Goal: Transaction & Acquisition: Download file/media

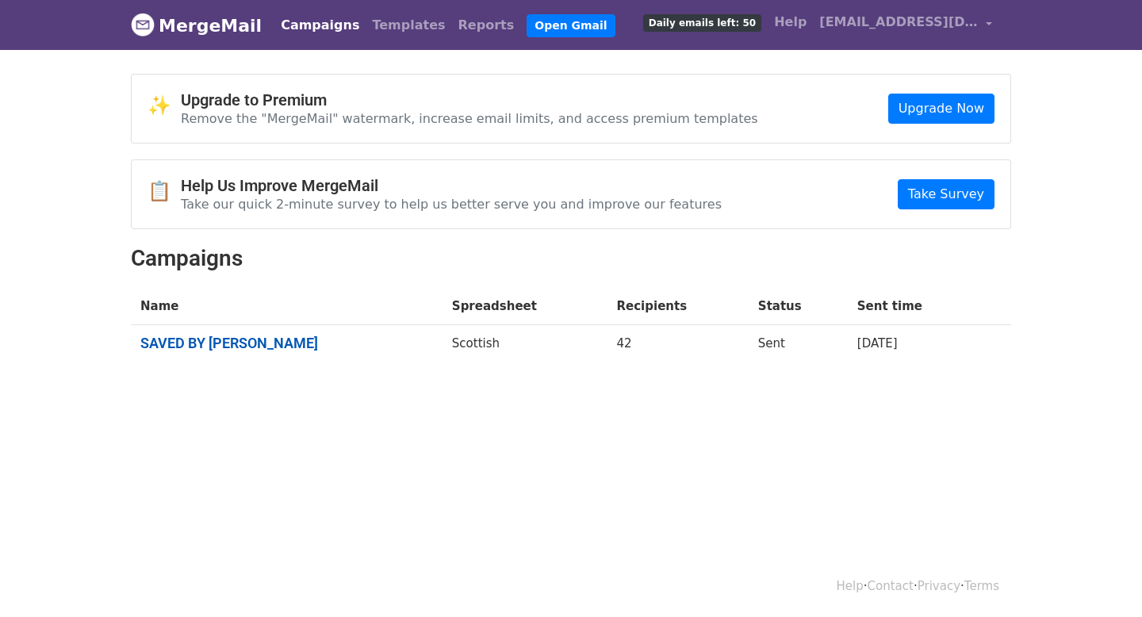
click at [293, 340] on link "SAVED BY JUSTIN CURRIE" at bounding box center [286, 343] width 293 height 17
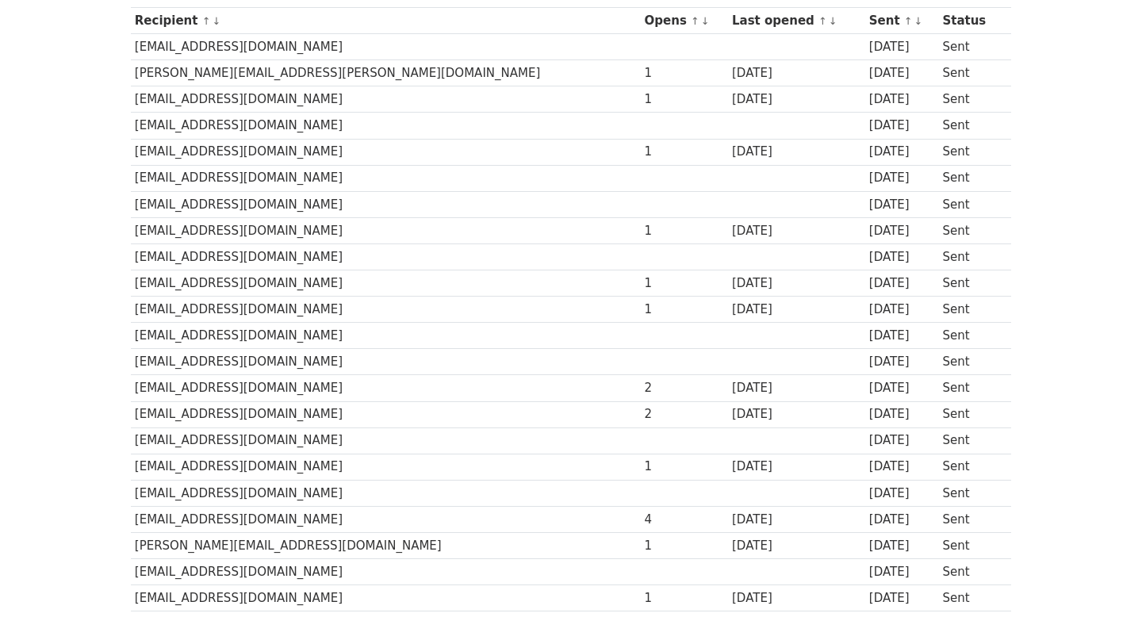
scroll to position [203, 0]
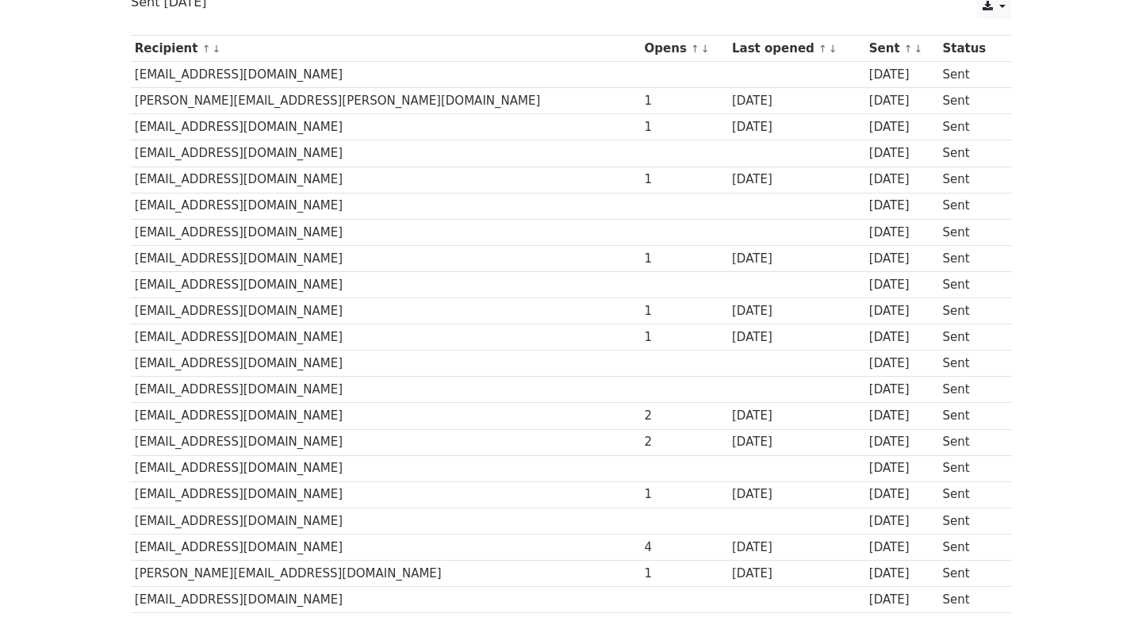
click at [691, 44] on link "↑" at bounding box center [695, 49] width 9 height 12
click at [701, 48] on link "↓" at bounding box center [705, 49] width 9 height 12
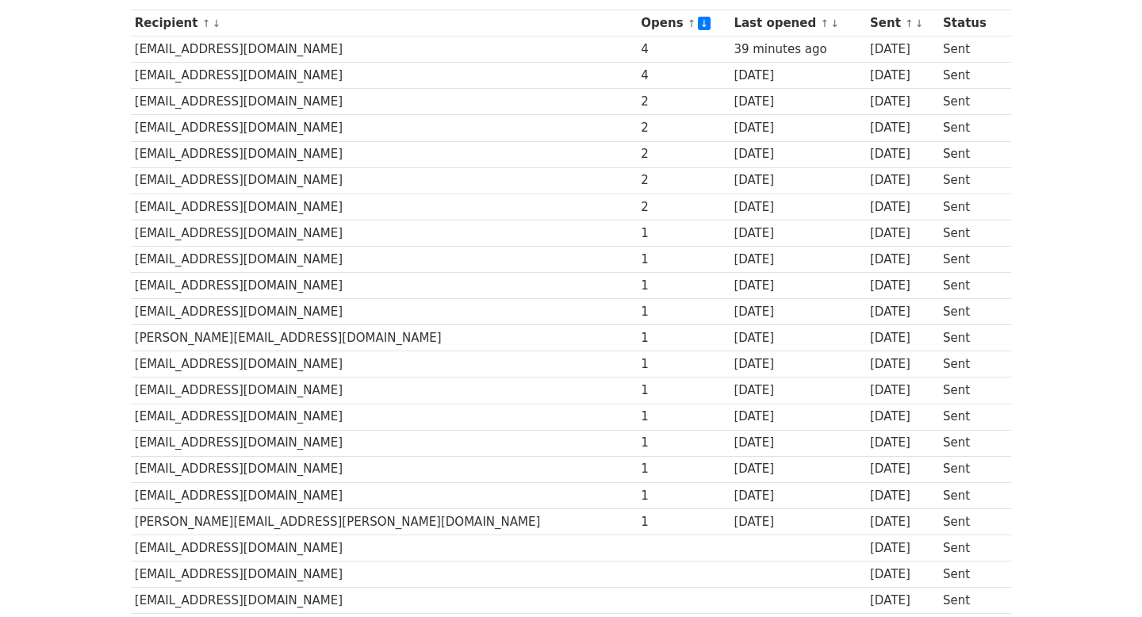
scroll to position [229, 0]
click at [328, 520] on td "[PERSON_NAME][EMAIL_ADDRESS][PERSON_NAME][DOMAIN_NAME]" at bounding box center [384, 521] width 507 height 26
click at [102, 516] on body "MergeMail Campaigns Templates Reports Open Gmail Daily emails left: 50 Help vel…" at bounding box center [571, 492] width 1142 height 1443
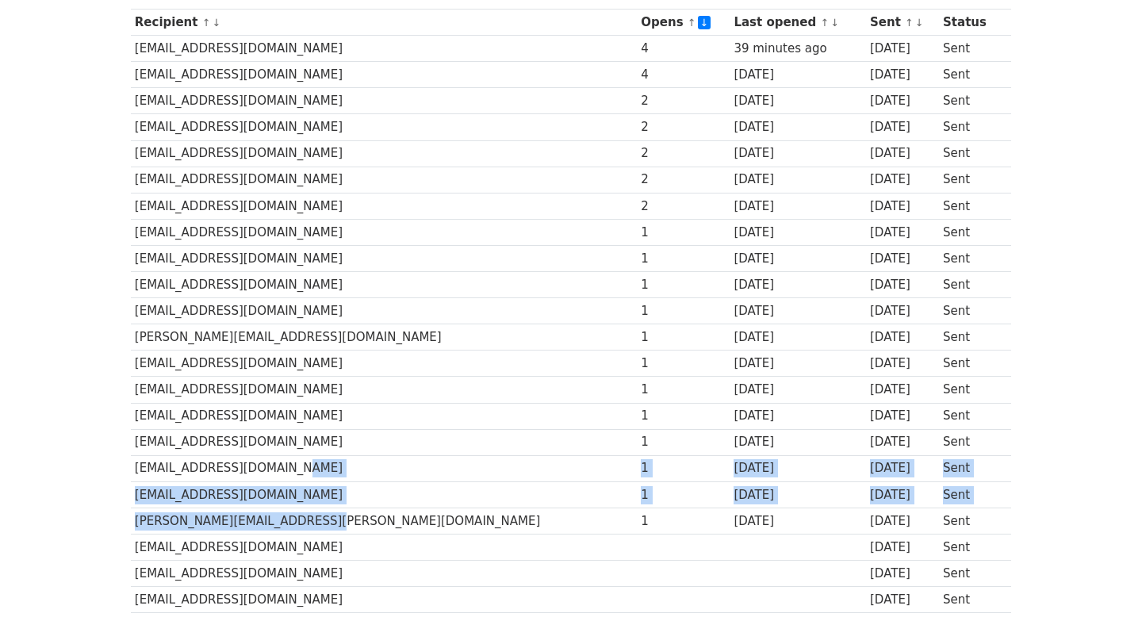
drag, startPoint x: 328, startPoint y: 523, endPoint x: 275, endPoint y: 459, distance: 82.3
click at [275, 459] on tbody "Recipient ↑ ↓ Opens ↑ ↓ Last opened ↑ ↓ Sent ↑ ↓ Status billhorncastle@hotmail.…" at bounding box center [571, 574] width 881 height 1129
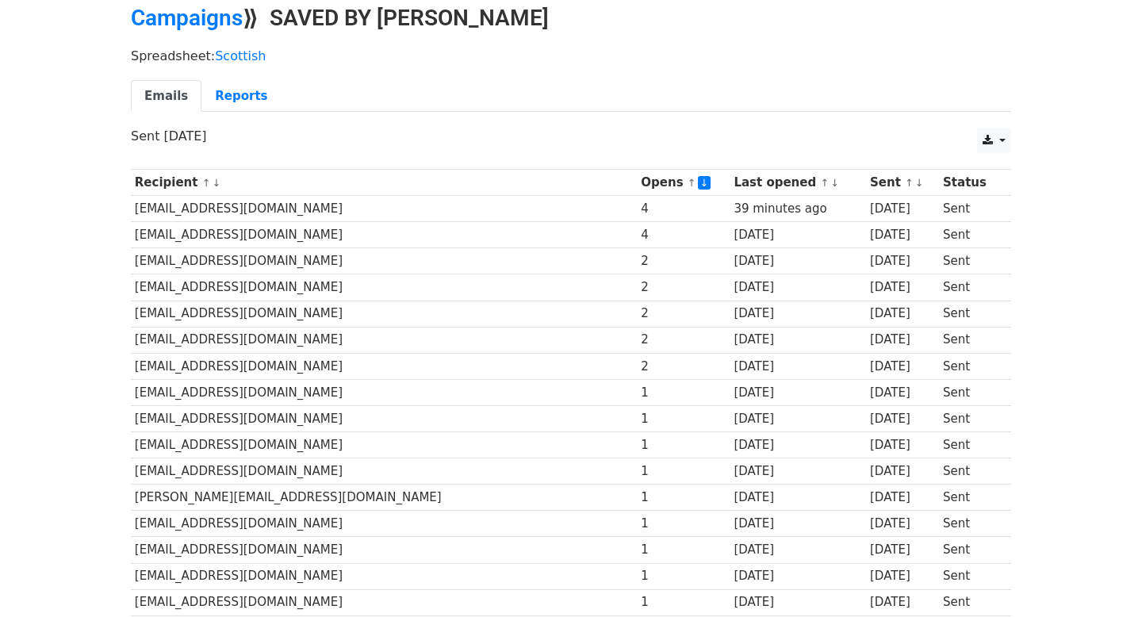
scroll to position [0, 0]
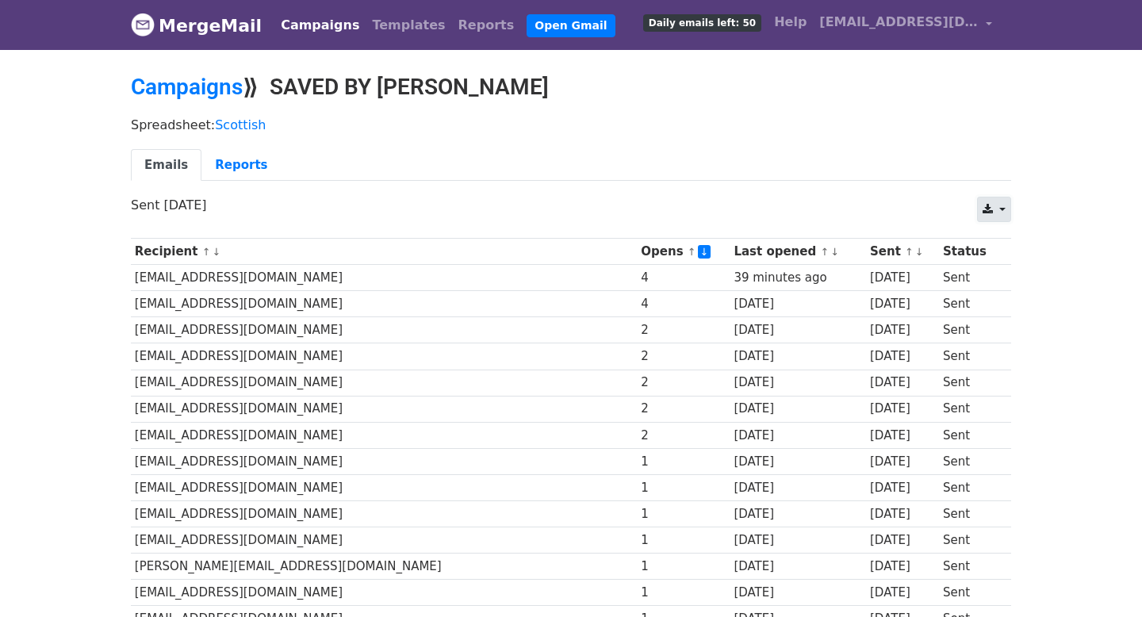
click at [1007, 207] on link at bounding box center [994, 209] width 34 height 25
click at [1007, 240] on link "CSV" at bounding box center [1013, 244] width 71 height 25
